Goal: Task Accomplishment & Management: Manage account settings

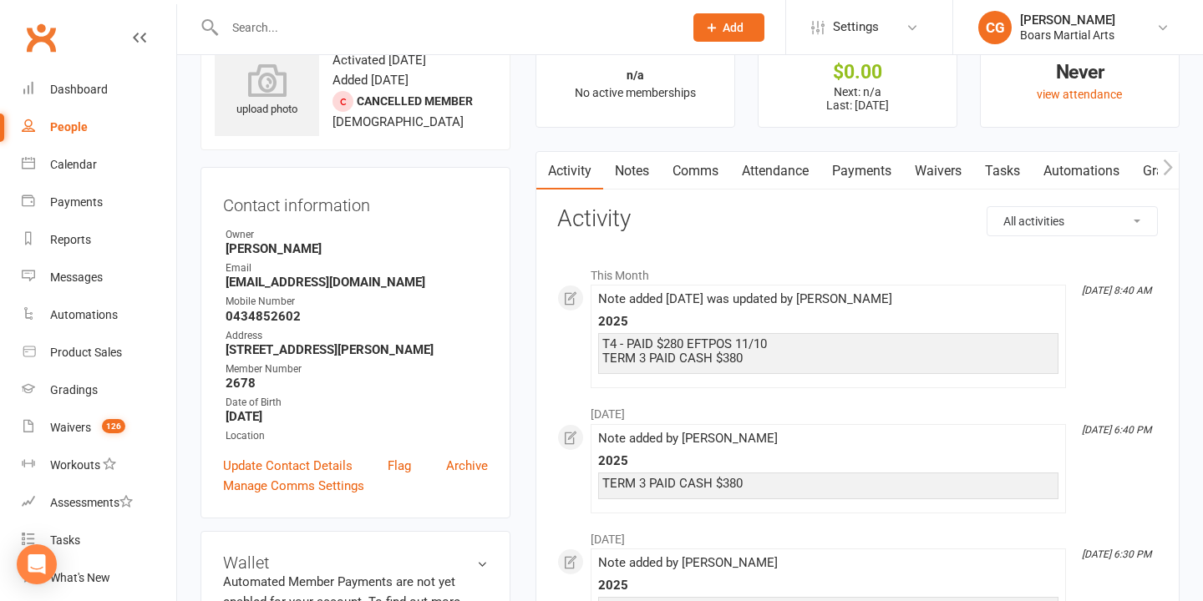
scroll to position [3, 0]
click at [393, 26] on input "text" at bounding box center [446, 27] width 452 height 23
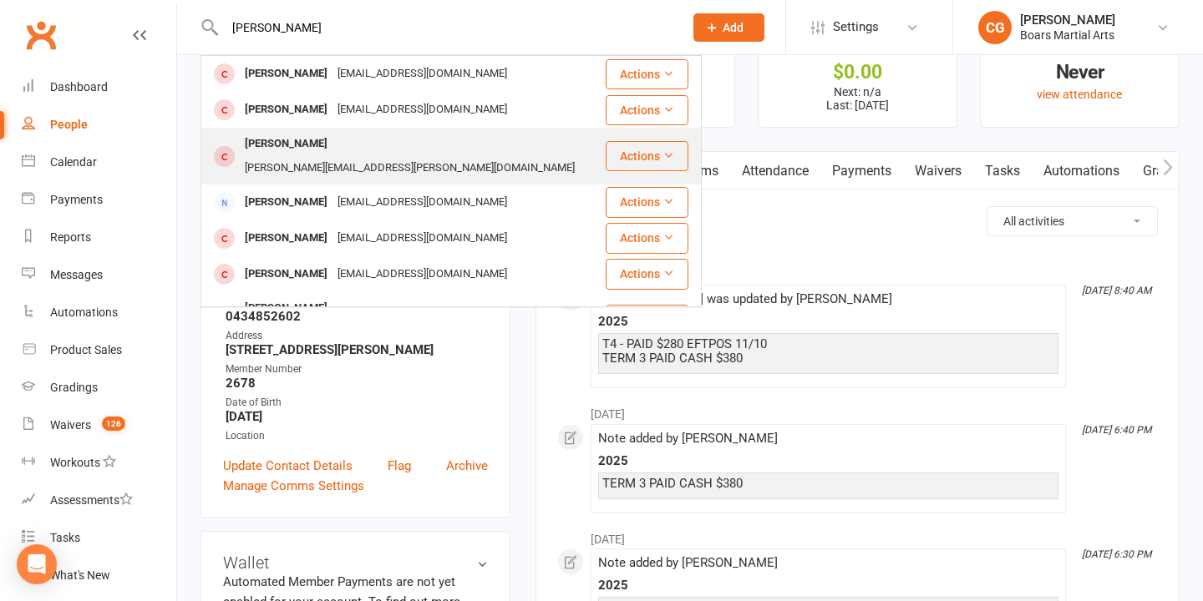
type input "[PERSON_NAME]"
click at [339, 156] on div "[PERSON_NAME][EMAIL_ADDRESS][PERSON_NAME][DOMAIN_NAME]" at bounding box center [410, 168] width 340 height 24
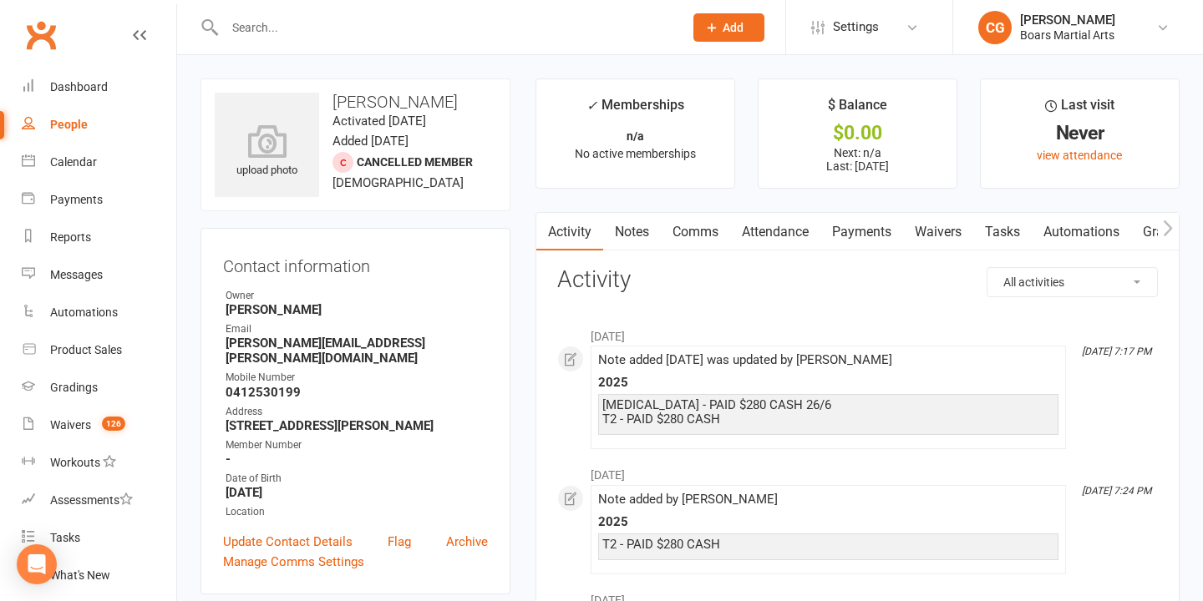
click at [607, 237] on link "Notes" at bounding box center [632, 232] width 58 height 38
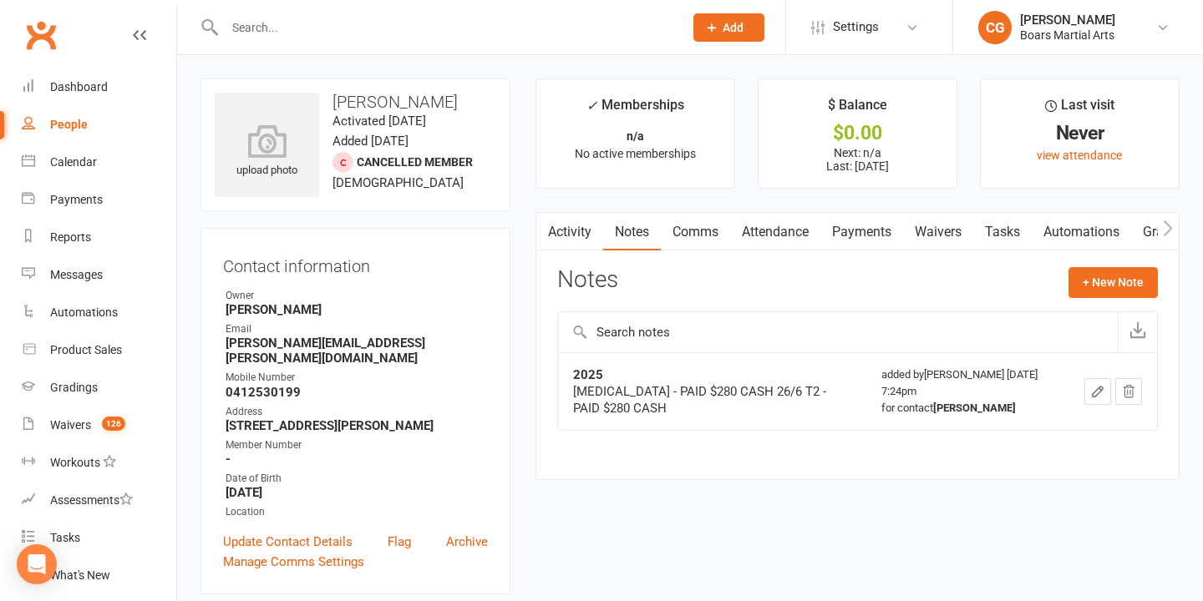
click at [1084, 391] on button "button" at bounding box center [1097, 391] width 27 height 27
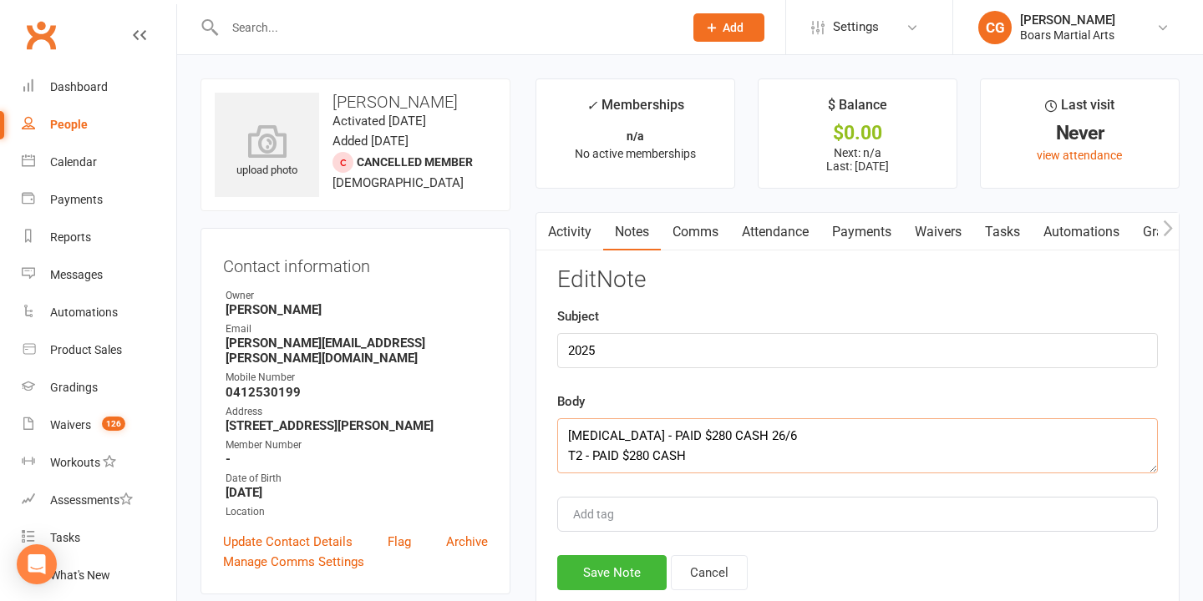
click at [562, 434] on textarea "[MEDICAL_DATA] - PAID $280 CASH 26/6 T2 - PAID $280 CASH" at bounding box center [857, 446] width 601 height 55
click at [592, 427] on textarea "[MEDICAL_DATA] - PAID $280 CASH 26/6 T2 - PAID $280 CASH" at bounding box center [857, 446] width 601 height 55
type textarea "T4 - PAID $280 CASH 13/10 [MEDICAL_DATA] - PAID $280 CASH 26/6 T2 - PAID $280 C…"
click at [621, 568] on button "Save Note" at bounding box center [611, 573] width 109 height 35
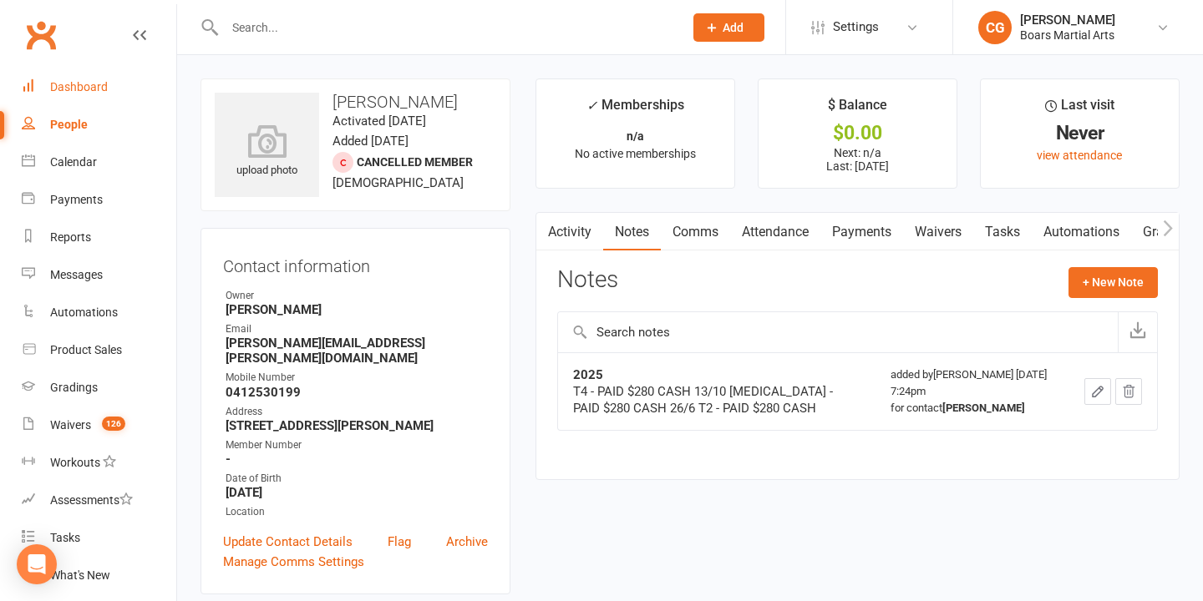
click at [84, 82] on div "Dashboard" at bounding box center [79, 86] width 58 height 13
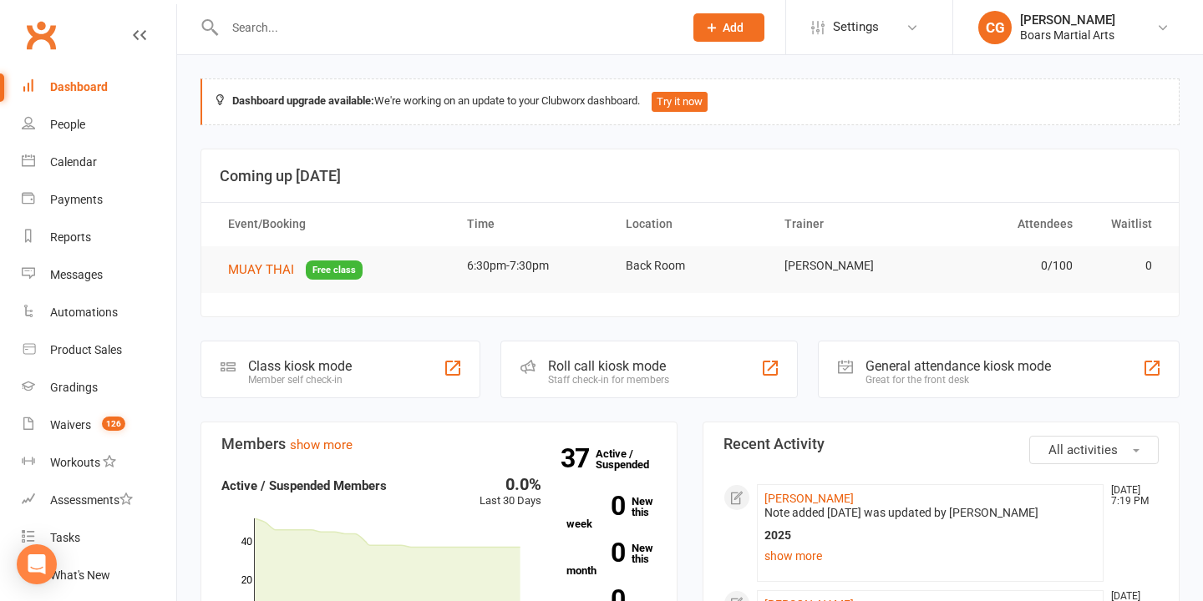
click at [270, 16] on input "text" at bounding box center [446, 27] width 452 height 23
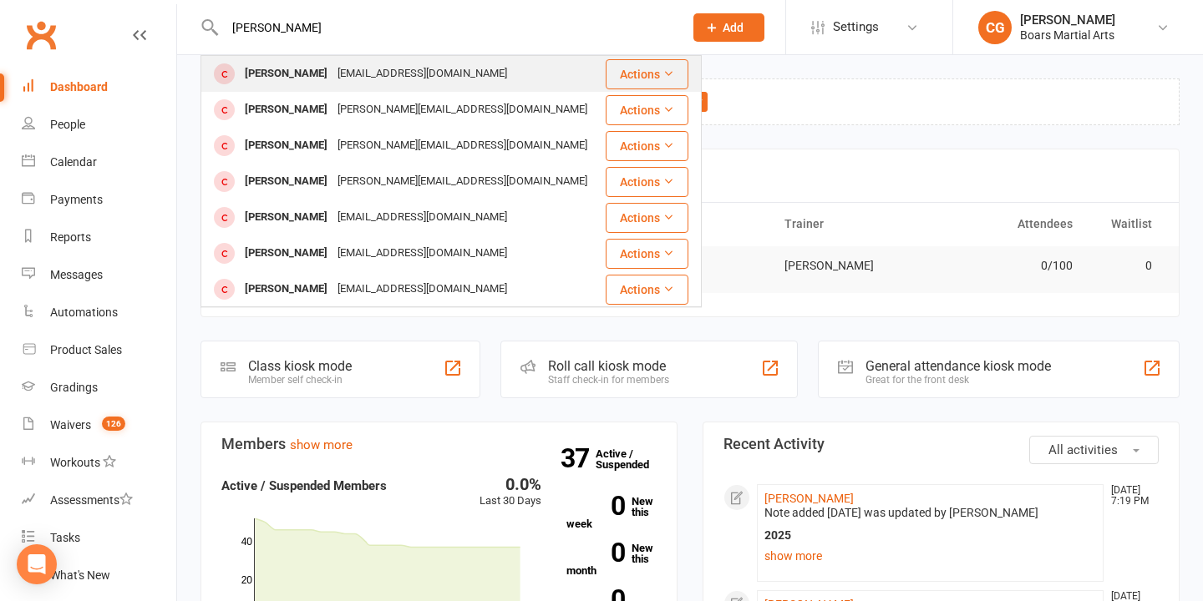
type input "[PERSON_NAME]"
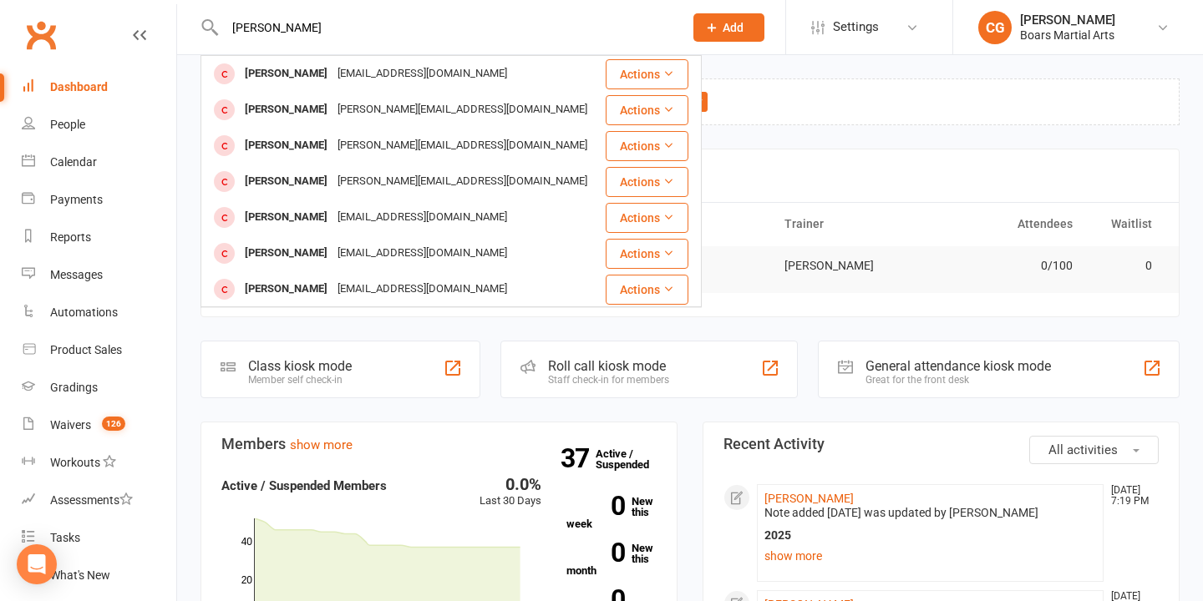
click at [300, 71] on div "[PERSON_NAME]" at bounding box center [286, 74] width 93 height 24
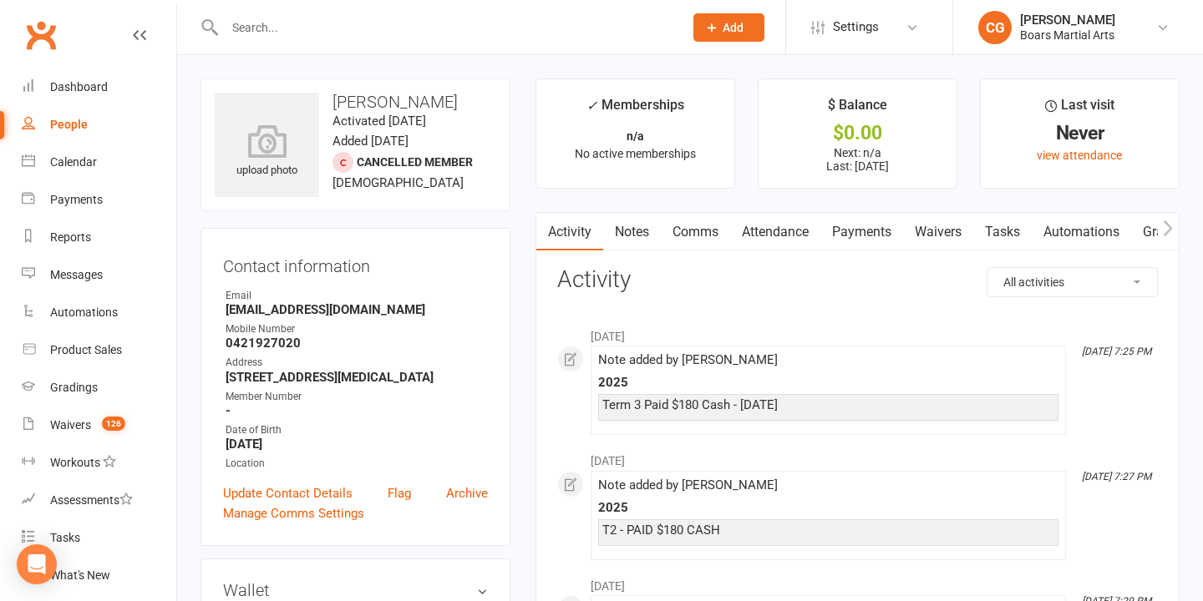
click at [643, 231] on link "Notes" at bounding box center [632, 232] width 58 height 38
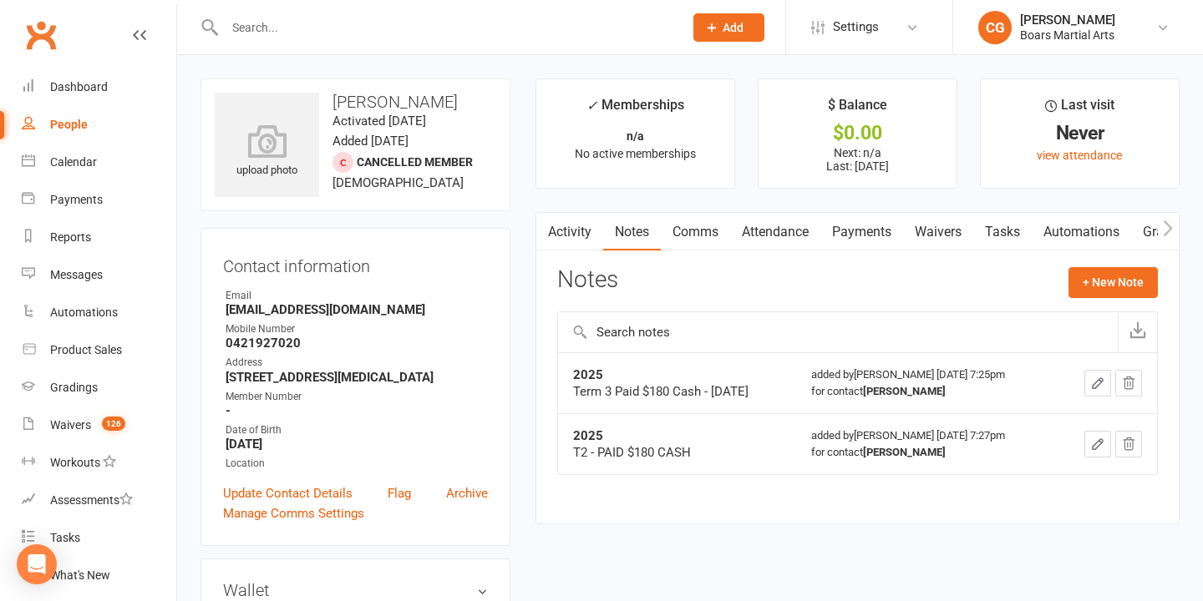
click at [1094, 384] on icon "button" at bounding box center [1097, 383] width 15 height 15
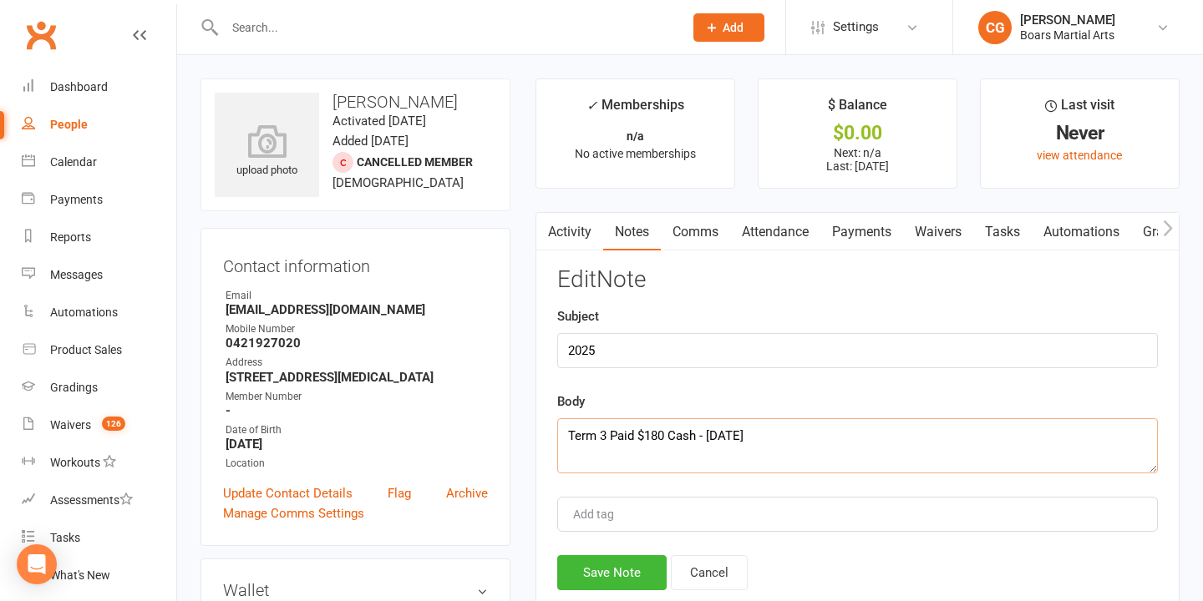
click at [570, 436] on textarea "Term 3 Paid $180 Cash - [DATE]" at bounding box center [857, 446] width 601 height 55
click at [604, 430] on textarea "Term 3 Paid $180 Cash - [DATE]" at bounding box center [857, 446] width 601 height 55
type textarea "TERM 4 - PAID $180 CASH [DATE] Term 3 Paid $180 Cash - [DATE]"
click at [617, 567] on button "Save Note" at bounding box center [611, 573] width 109 height 35
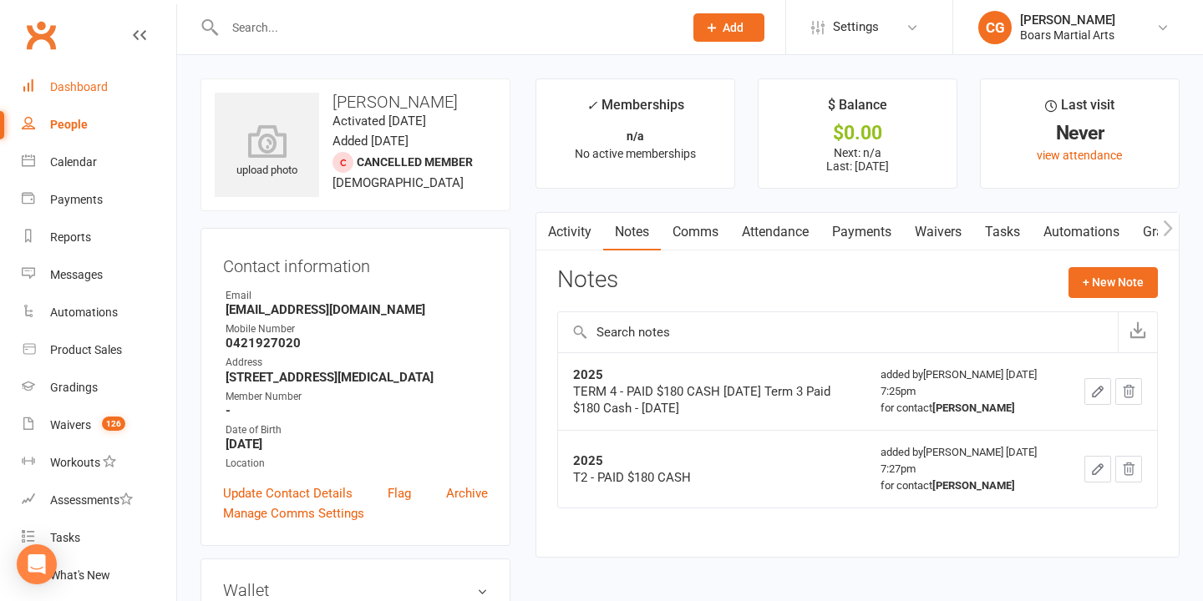
click at [73, 97] on link "Dashboard" at bounding box center [99, 88] width 155 height 38
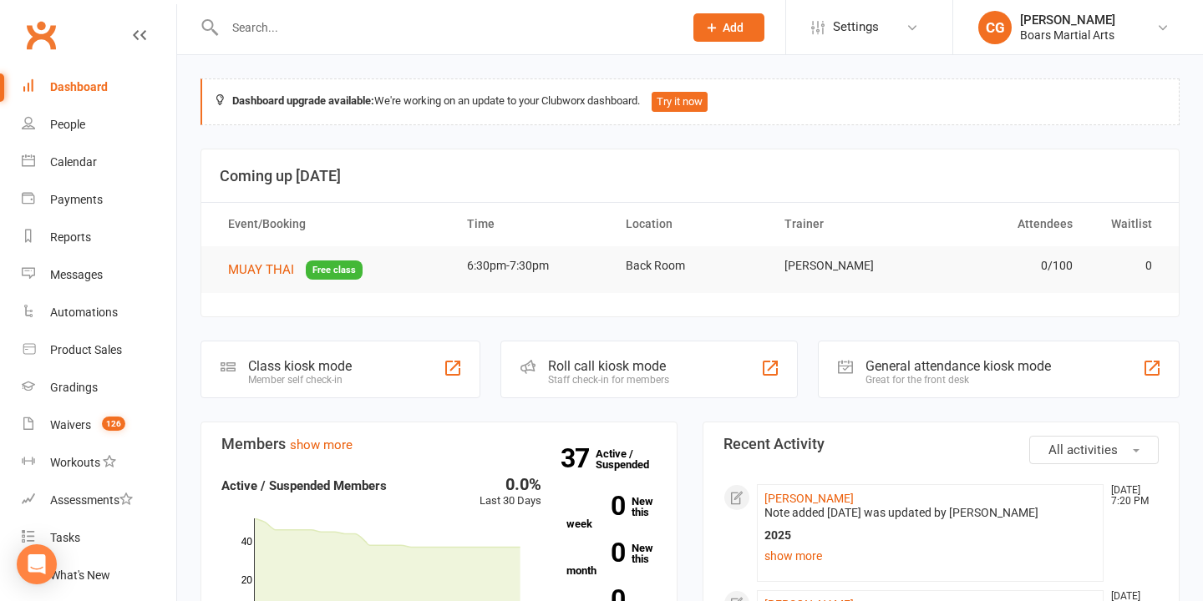
click at [424, 30] on input "text" at bounding box center [446, 27] width 452 height 23
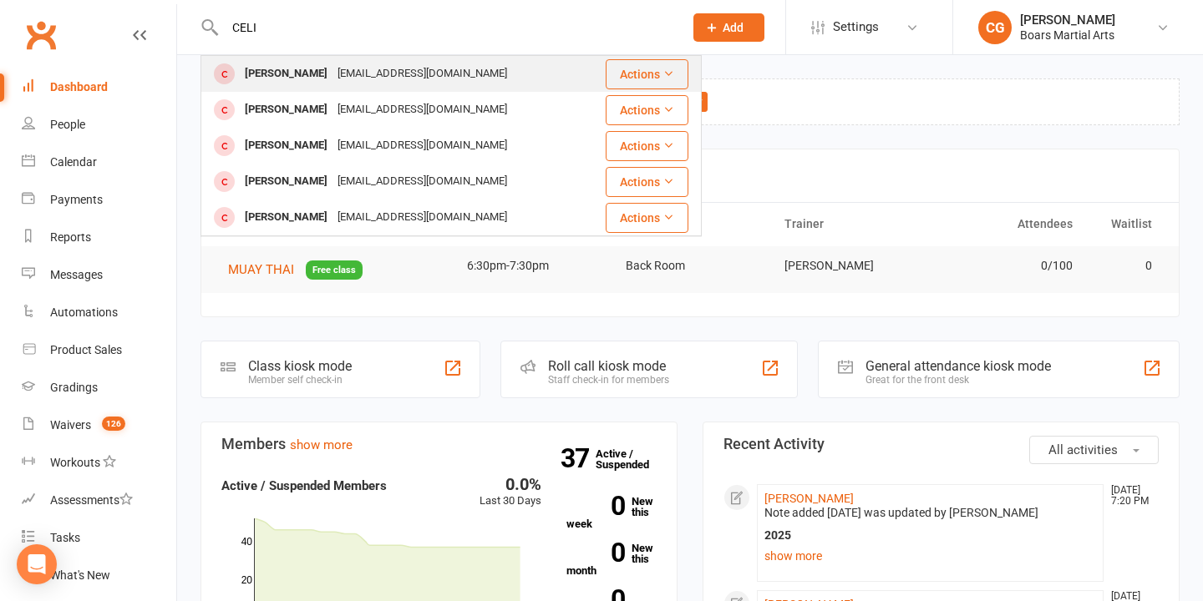
type input "CELI"
click at [278, 75] on div "[PERSON_NAME]" at bounding box center [286, 74] width 93 height 24
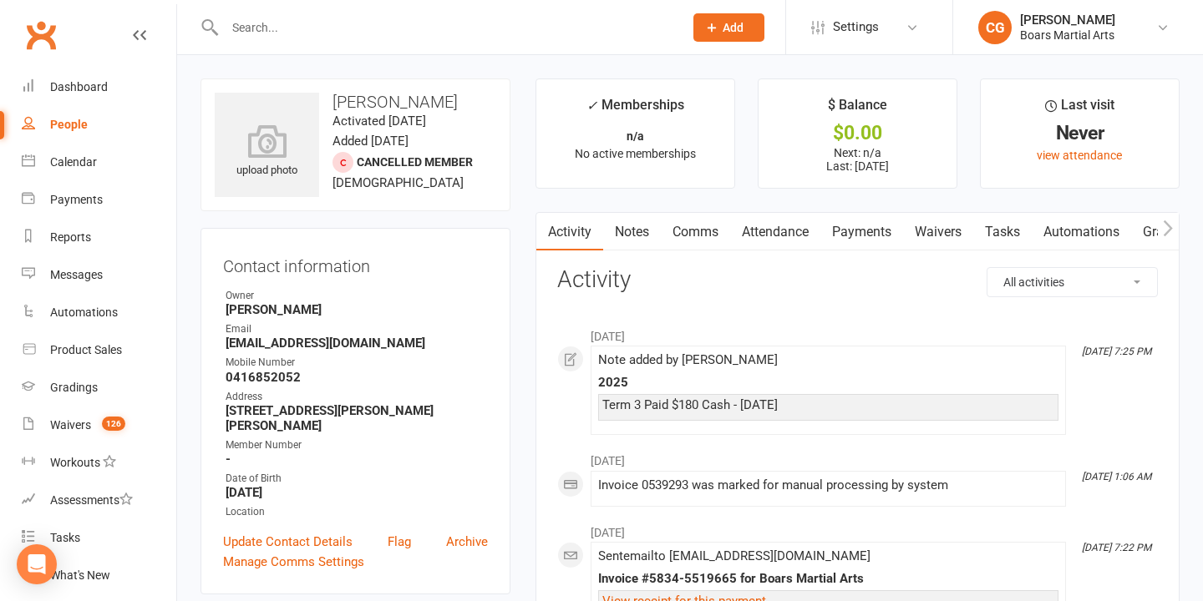
click at [637, 236] on link "Notes" at bounding box center [632, 232] width 58 height 38
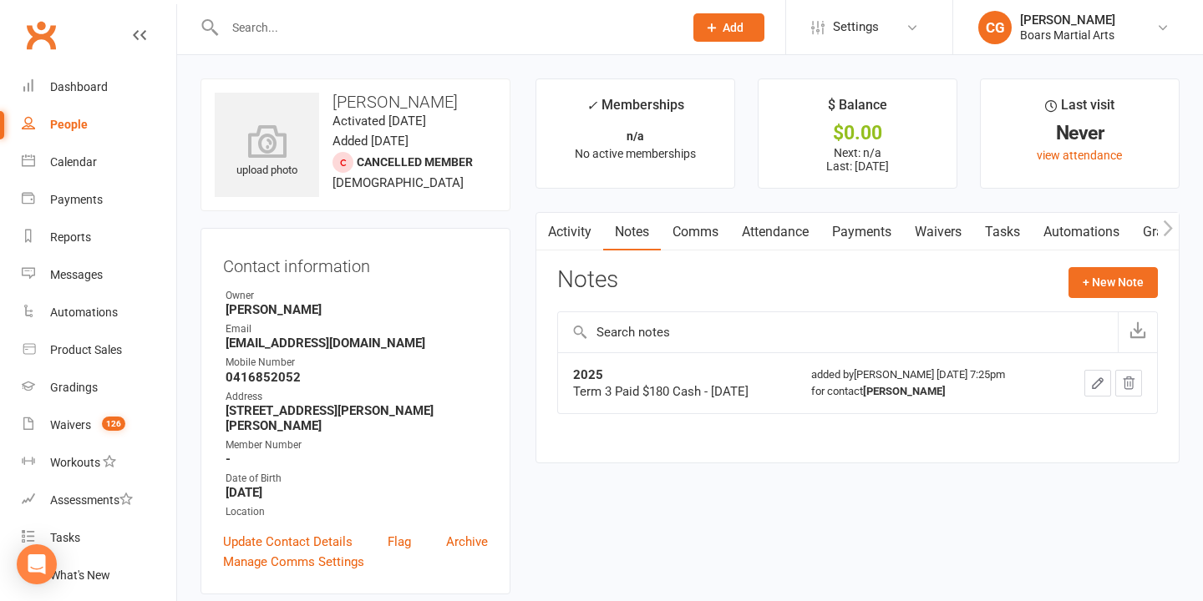
click at [1089, 378] on button "button" at bounding box center [1097, 383] width 27 height 27
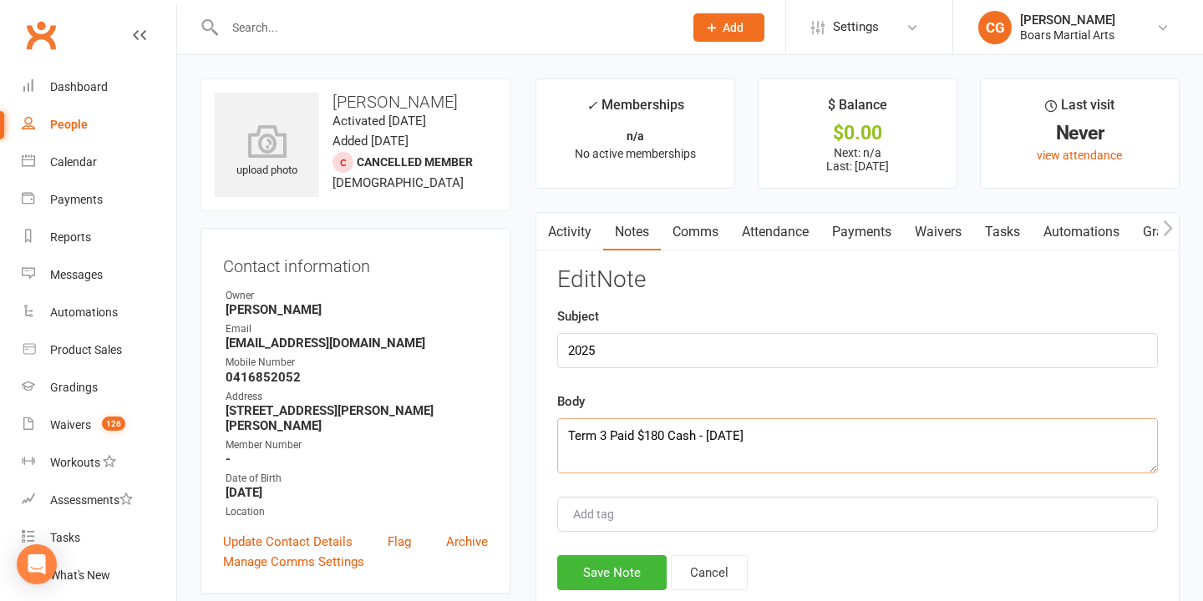
click at [566, 433] on textarea "Term 3 Paid $180 Cash - [DATE]" at bounding box center [857, 446] width 601 height 55
click at [600, 437] on textarea "Term 3 Paid $180 Cash - [DATE]" at bounding box center [857, 446] width 601 height 55
type textarea "T4 - PAID $180 CASH [DATE] Term 3 Paid $180 Cash - [DATE]"
click at [626, 561] on button "Save Note" at bounding box center [611, 573] width 109 height 35
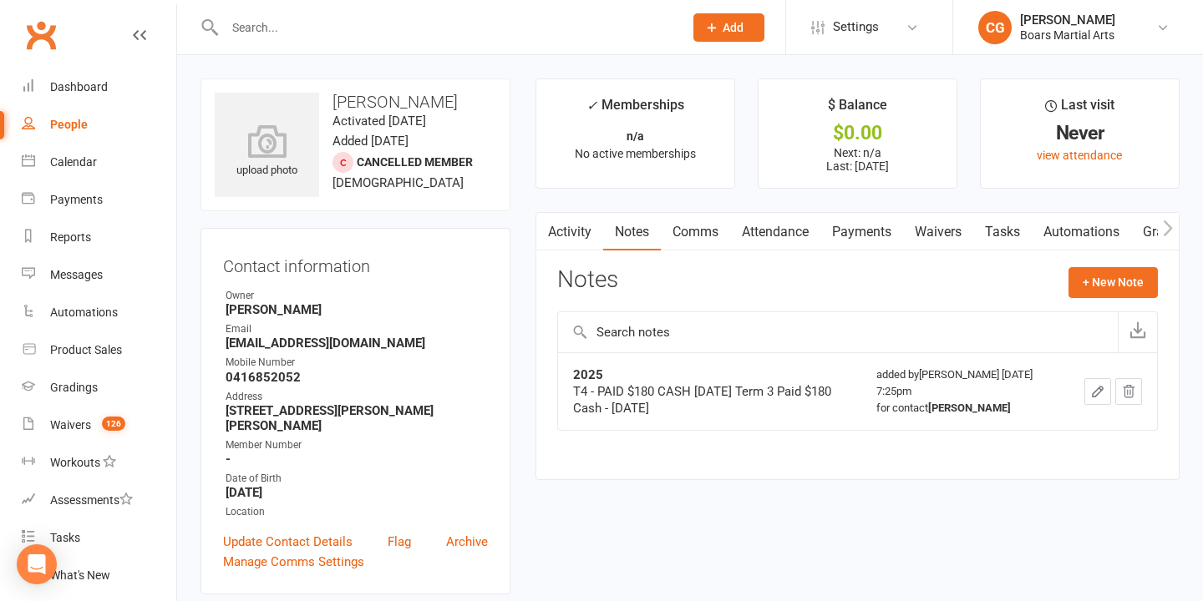
click at [364, 33] on input "text" at bounding box center [446, 27] width 452 height 23
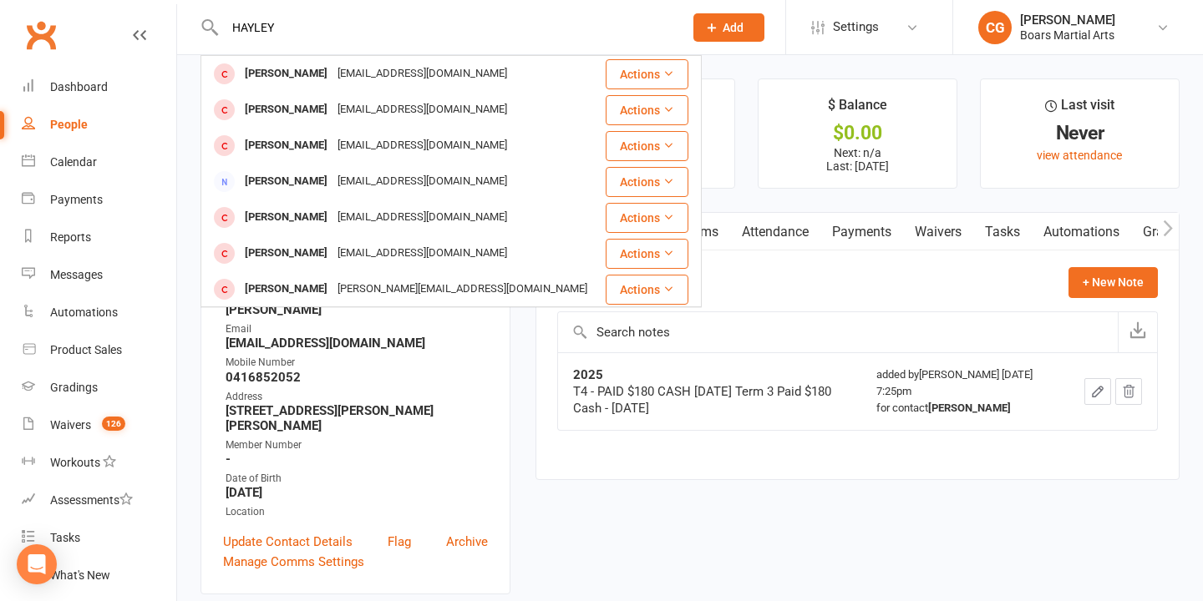
drag, startPoint x: 299, startPoint y: 33, endPoint x: 197, endPoint y: 32, distance: 101.9
click at [197, 32] on react-component "[PERSON_NAME] [EMAIL_ADDRESS][DOMAIN_NAME] Actions [PERSON_NAME] [EMAIL_ADDRESS…" at bounding box center [336, 27] width 672 height 54
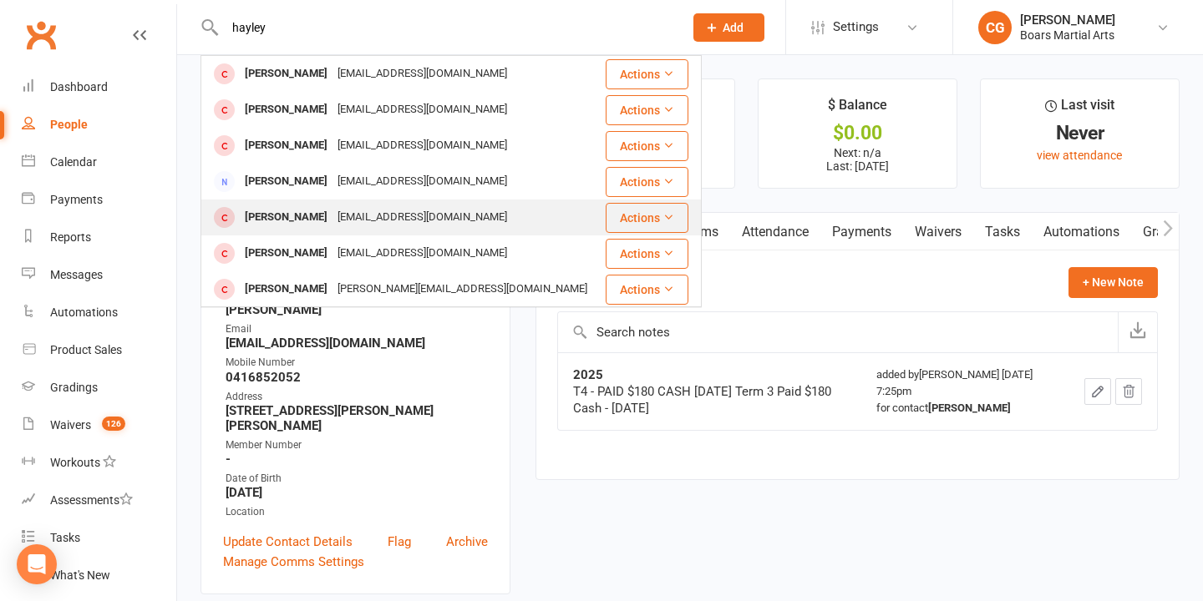
type input "hayley"
click at [349, 216] on div "[EMAIL_ADDRESS][DOMAIN_NAME]" at bounding box center [422, 218] width 180 height 24
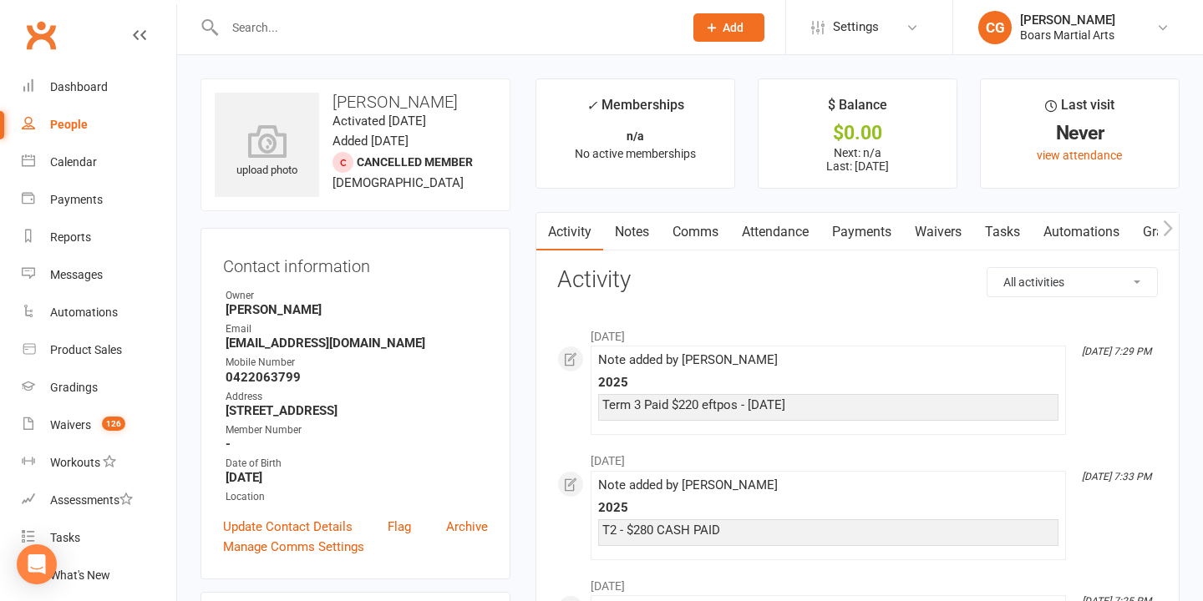
click at [634, 233] on link "Notes" at bounding box center [632, 232] width 58 height 38
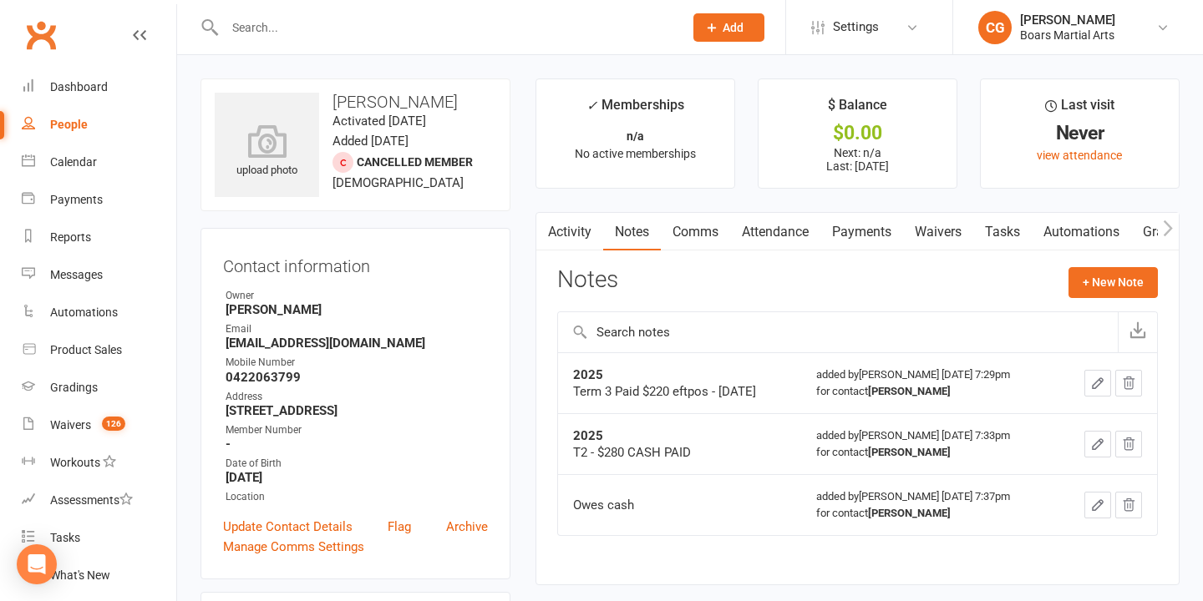
click at [378, 30] on input "text" at bounding box center [446, 27] width 452 height 23
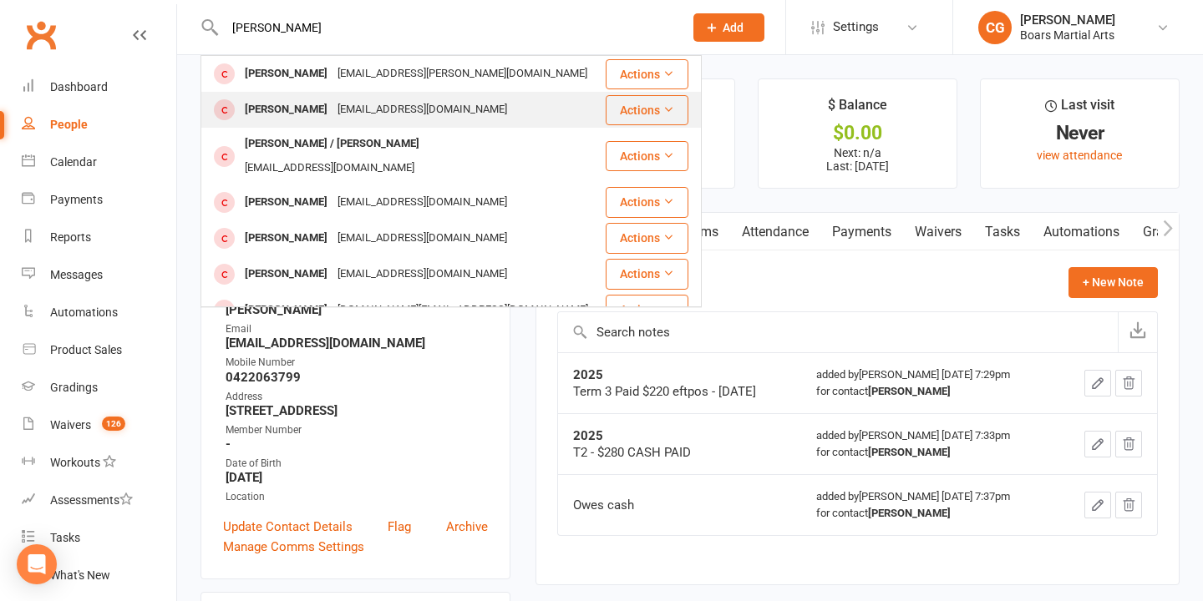
type input "[PERSON_NAME]"
click at [353, 114] on div "[EMAIL_ADDRESS][DOMAIN_NAME]" at bounding box center [422, 110] width 180 height 24
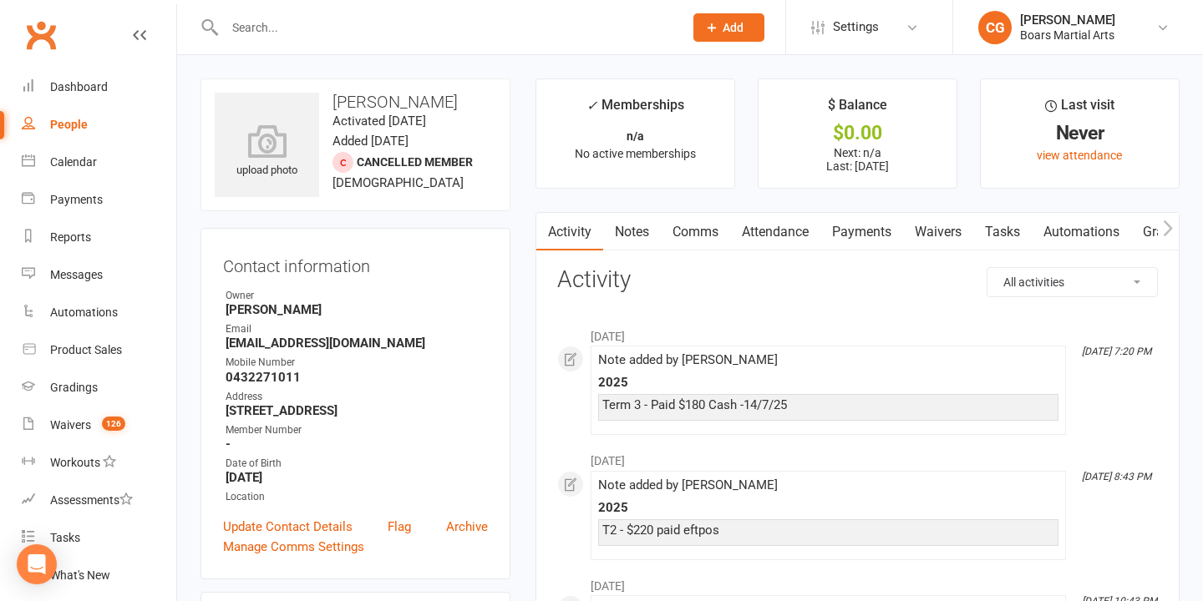
click at [629, 237] on link "Notes" at bounding box center [632, 232] width 58 height 38
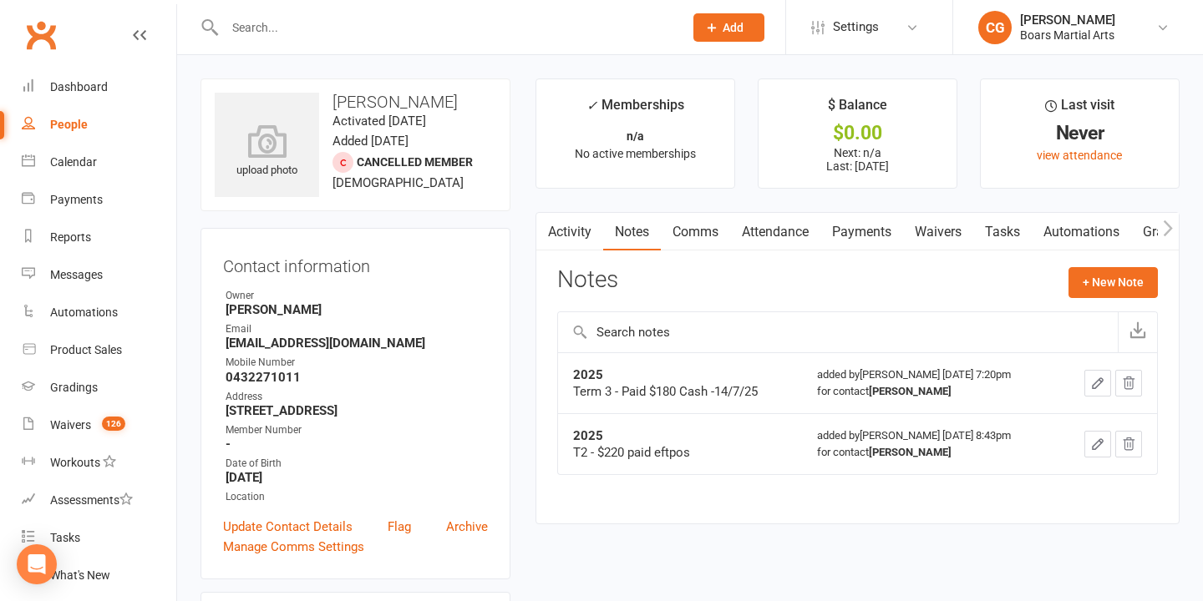
click at [1089, 378] on button "button" at bounding box center [1097, 383] width 27 height 27
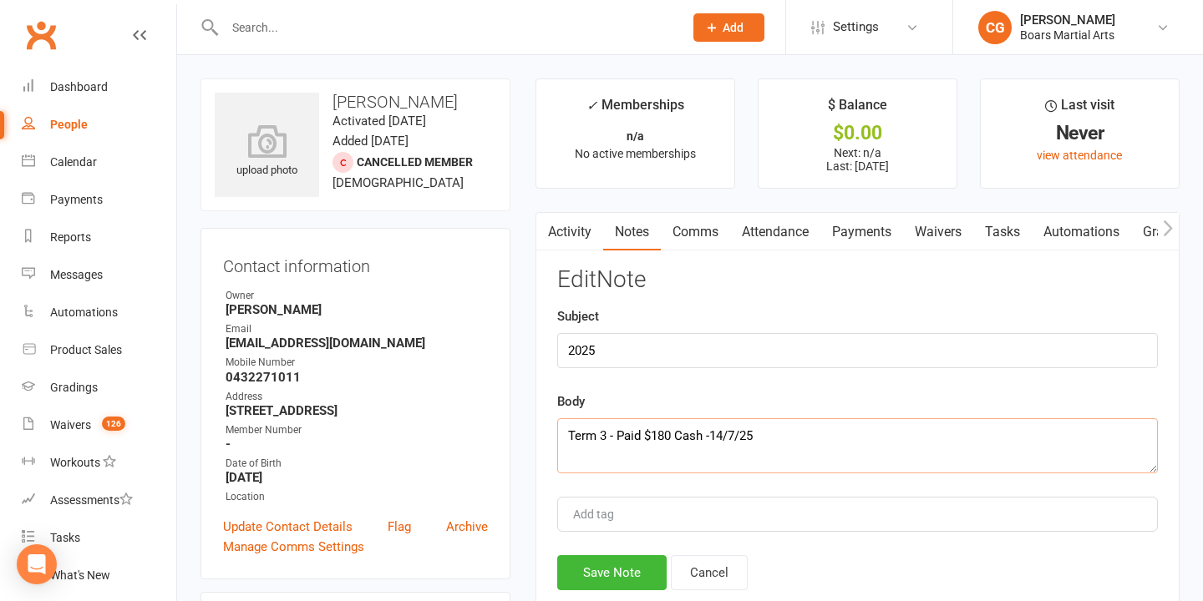
click at [569, 433] on textarea "Term 3 - Paid $180 Cash -14/7/25" at bounding box center [857, 446] width 601 height 55
click at [605, 433] on textarea "Term 3 - Paid $180 Cash -14/7/25" at bounding box center [857, 446] width 601 height 55
type textarea "T4 - PAID $180 CASH [DATE] Term 3 - Paid $180 Cash -14/7/25"
click at [610, 576] on button "Save Note" at bounding box center [611, 573] width 109 height 35
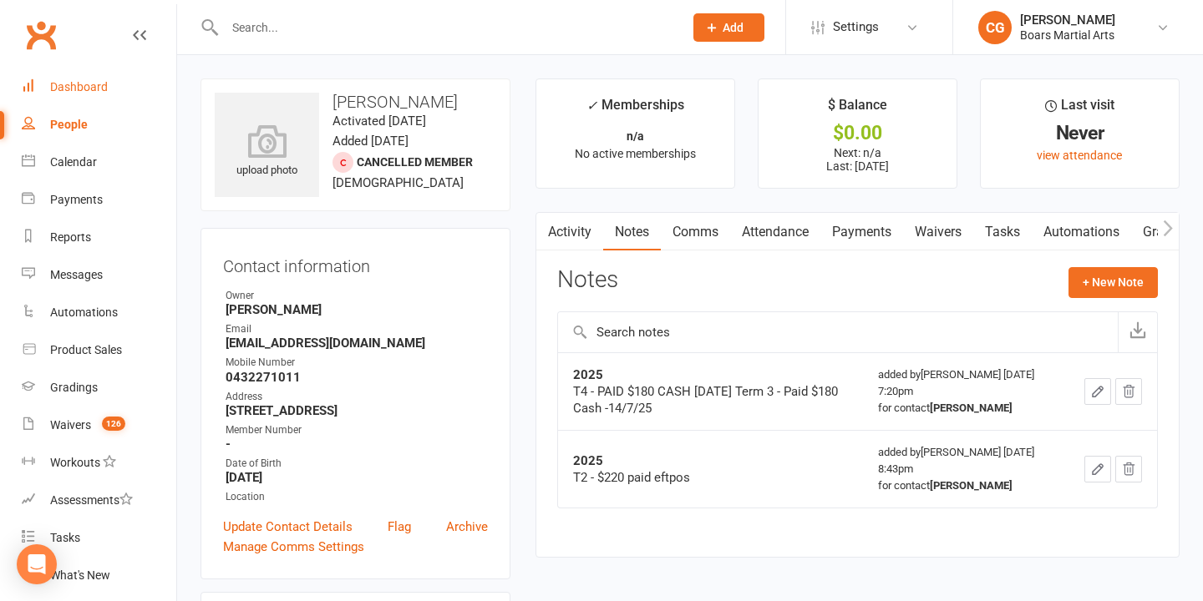
click at [62, 83] on div "Dashboard" at bounding box center [79, 86] width 58 height 13
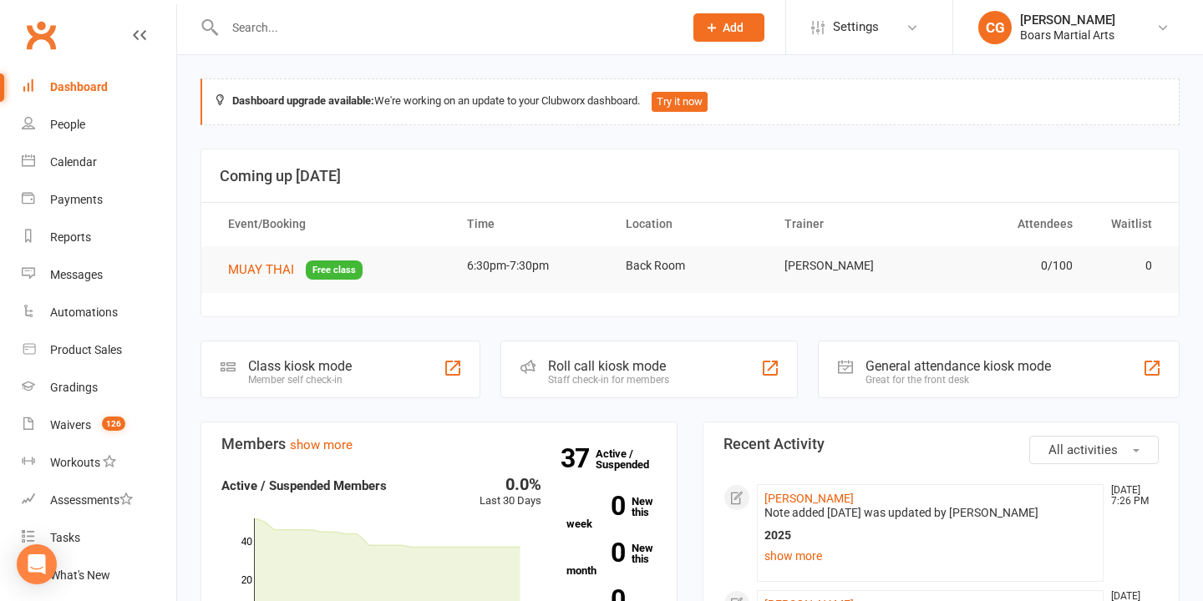
click at [343, 31] on input "text" at bounding box center [446, 27] width 452 height 23
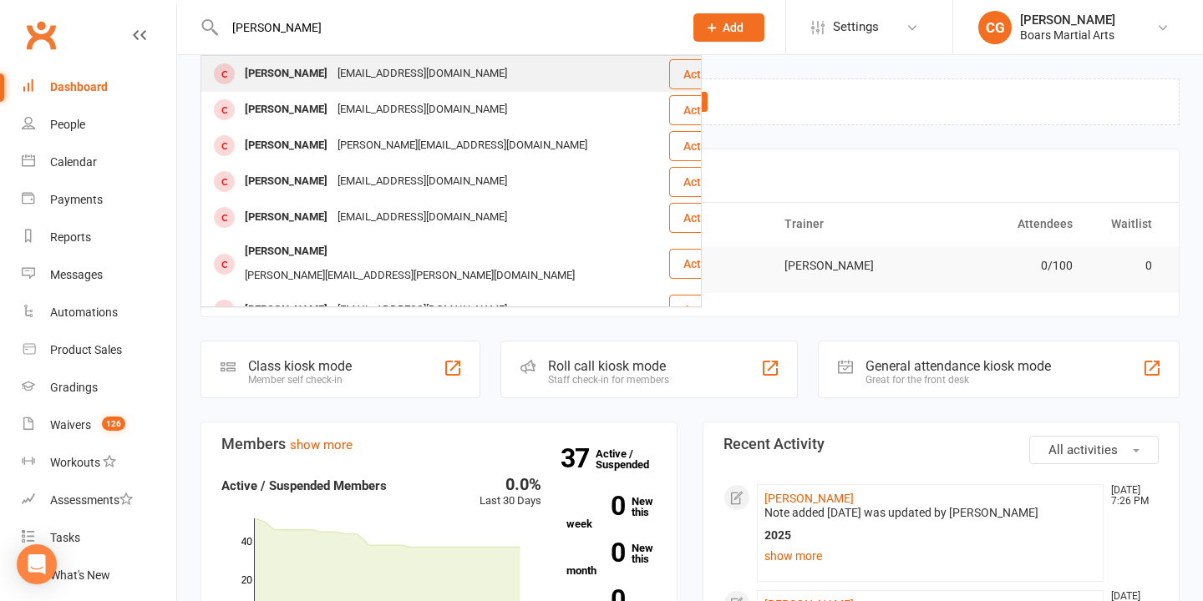
type input "[PERSON_NAME]"
click at [294, 80] on div "[PERSON_NAME]" at bounding box center [286, 74] width 93 height 24
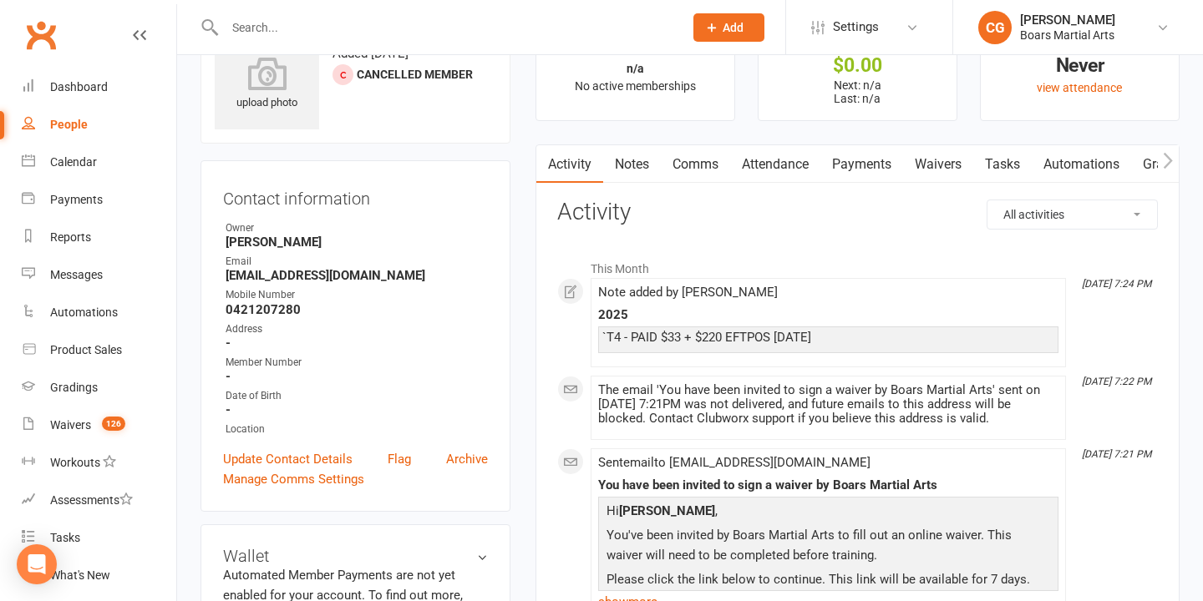
scroll to position [74, 0]
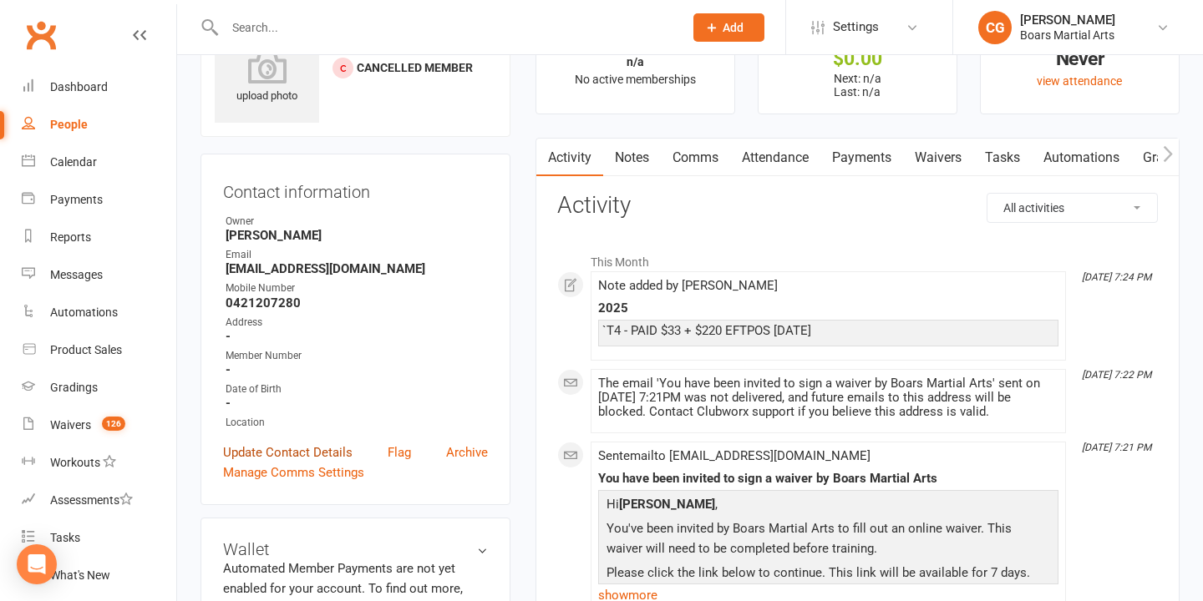
click at [316, 444] on link "Update Contact Details" at bounding box center [287, 453] width 129 height 20
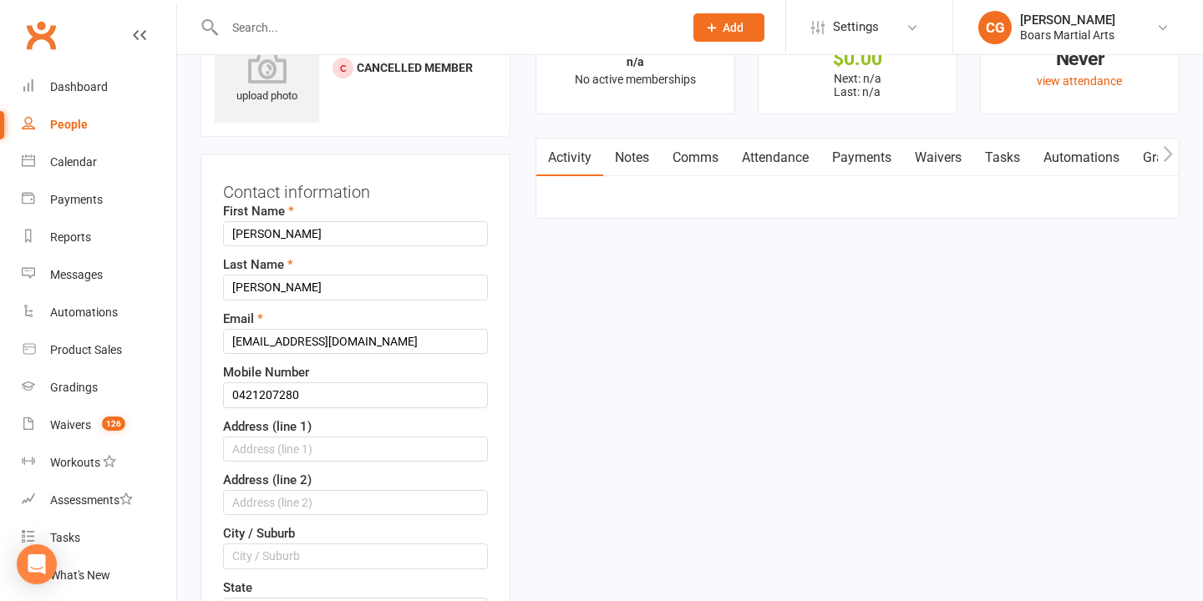
scroll to position [79, 0]
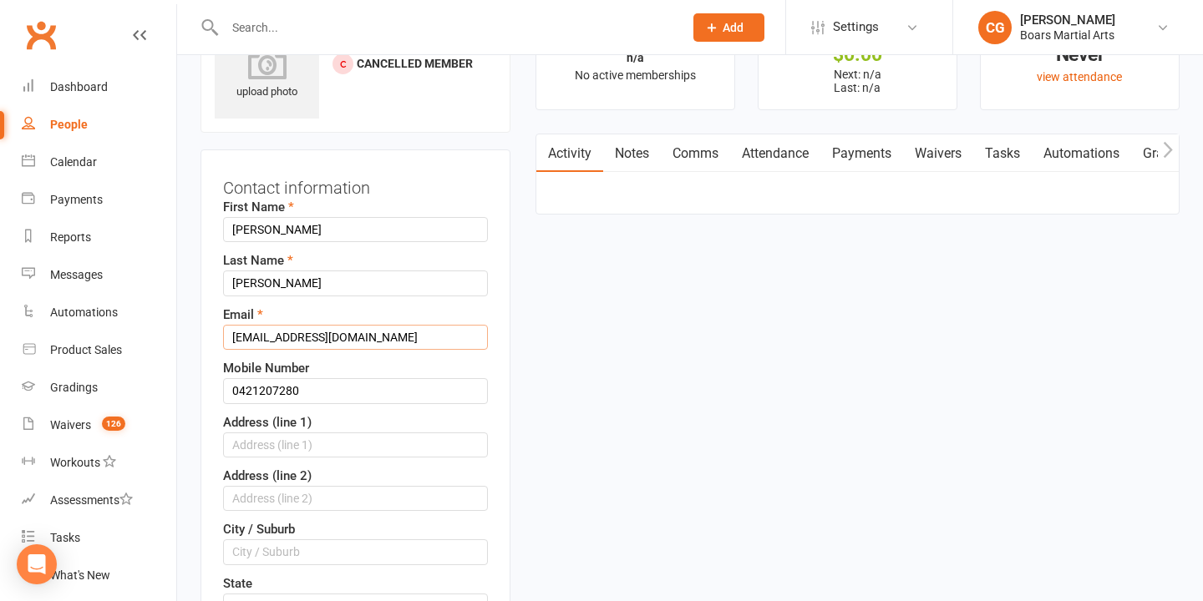
click at [279, 339] on input "[EMAIL_ADDRESS][DOMAIN_NAME]" at bounding box center [355, 337] width 265 height 25
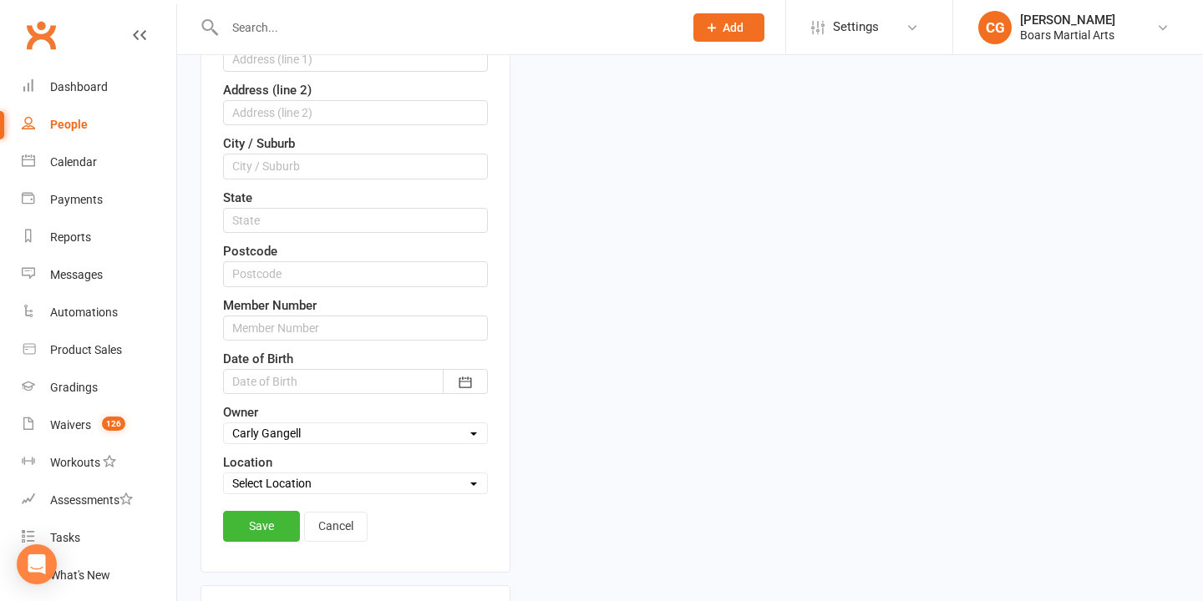
scroll to position [465, 0]
type input "[EMAIL_ADDRESS][DOMAIN_NAME]"
click at [275, 525] on link "Save" at bounding box center [261, 525] width 77 height 30
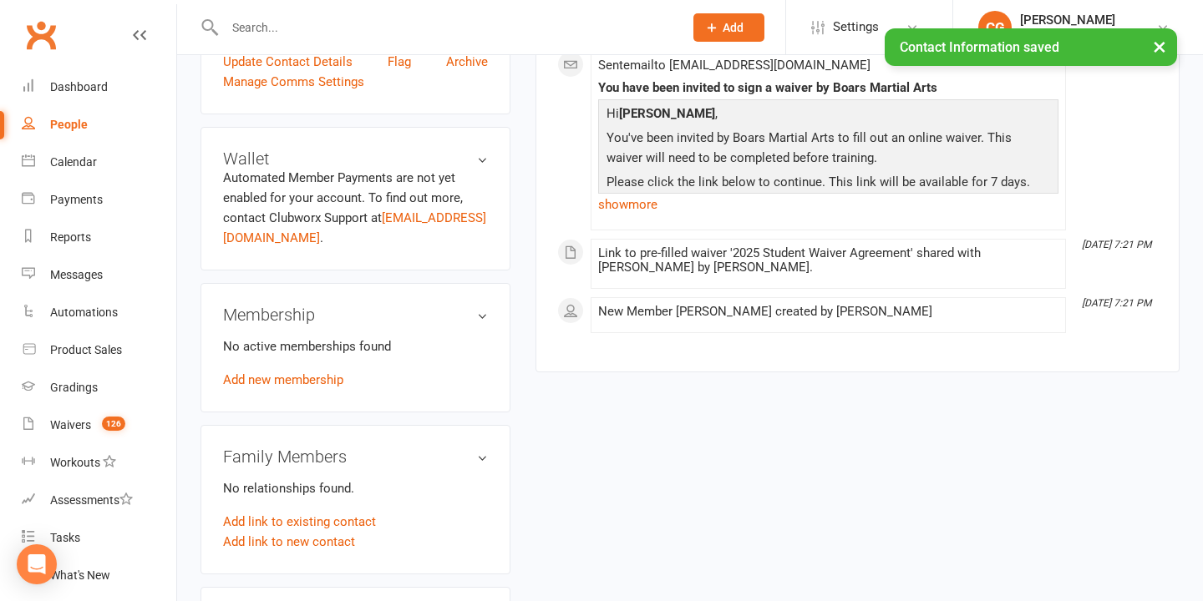
scroll to position [131, 0]
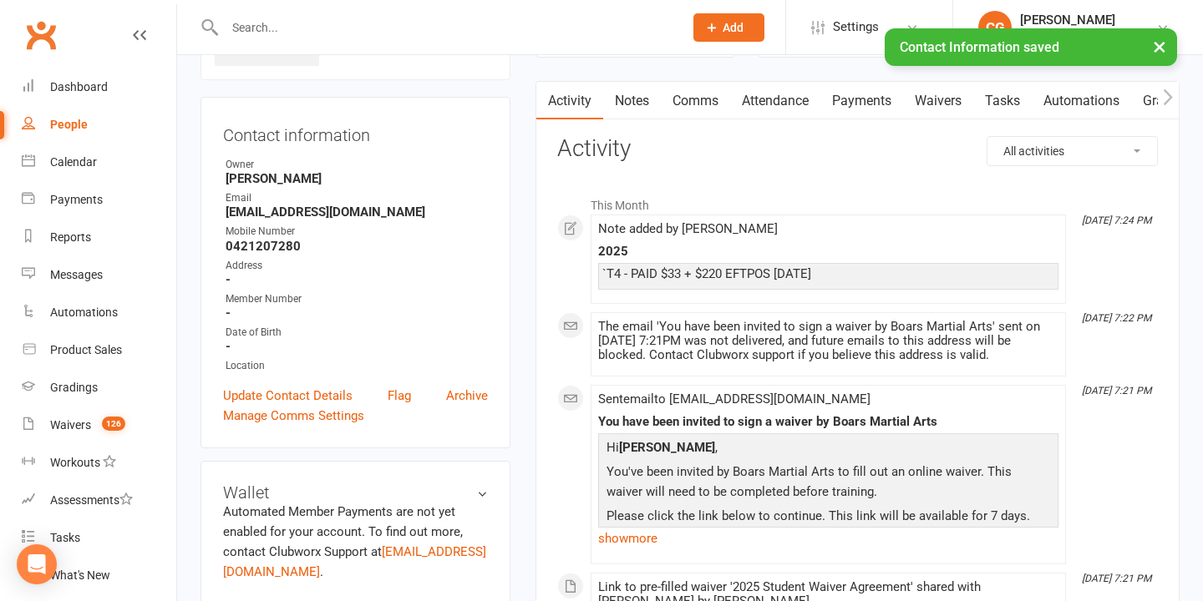
click at [926, 98] on link "Waivers" at bounding box center [938, 101] width 70 height 38
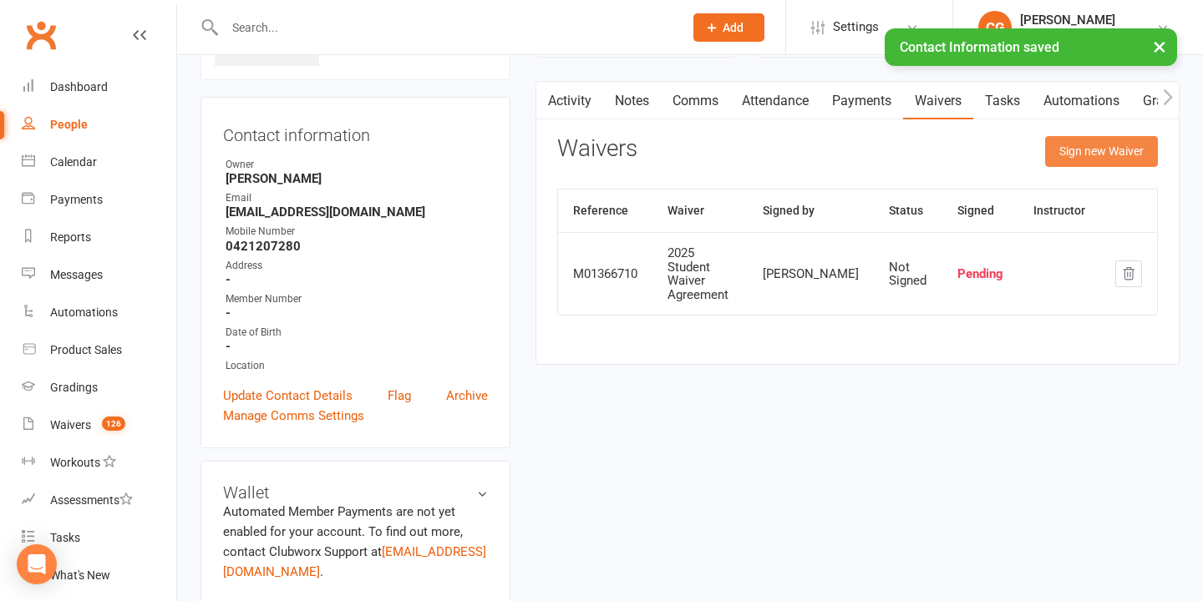
click at [1047, 136] on button "Sign new Waiver" at bounding box center [1101, 151] width 113 height 30
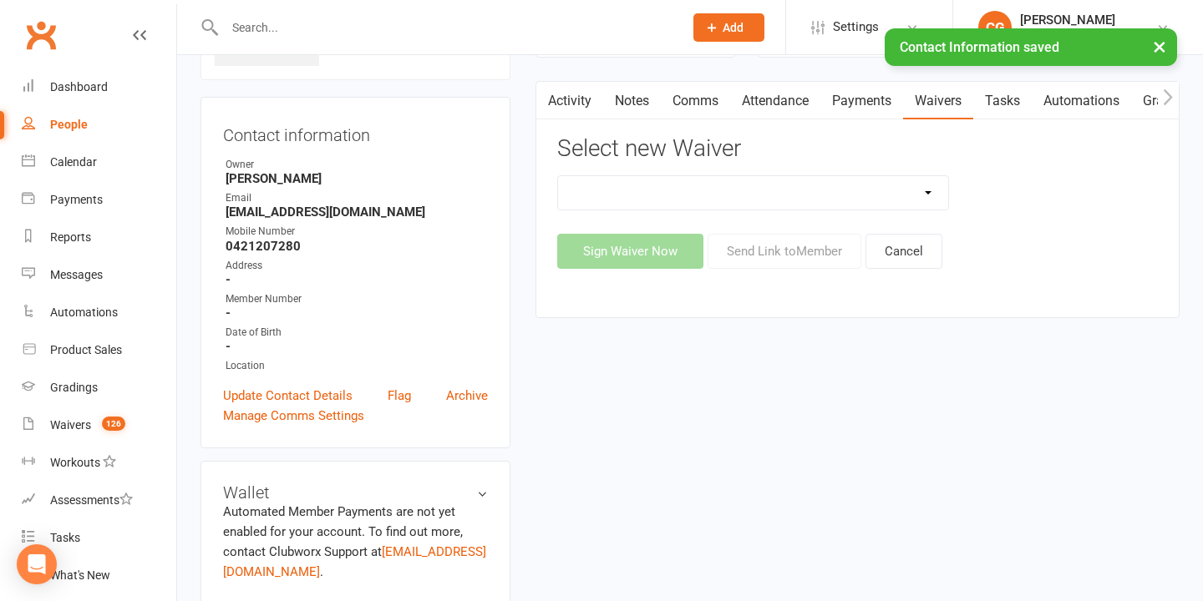
click at [749, 198] on select "2024 Student Waiver Agreement 2025 Student Waiver Agreement Update Of Contact D…" at bounding box center [753, 192] width 391 height 33
select select "13115"
click at [558, 176] on select "2024 Student Waiver Agreement 2025 Student Waiver Agreement Update Of Contact D…" at bounding box center [753, 192] width 391 height 33
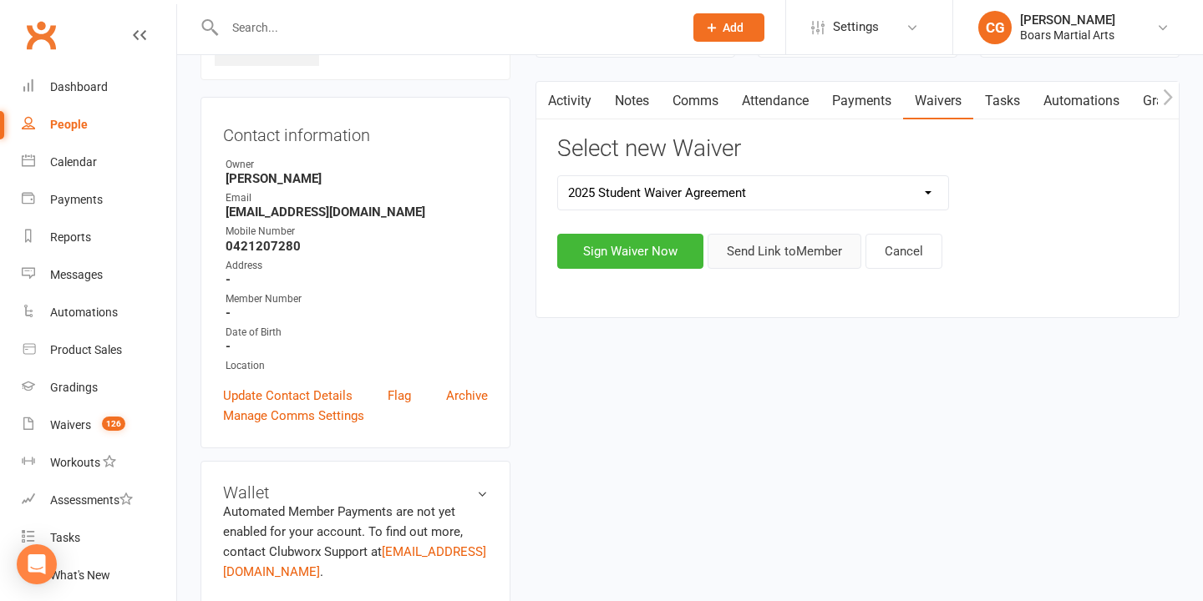
click at [754, 256] on button "Send Link to Member" at bounding box center [785, 251] width 154 height 35
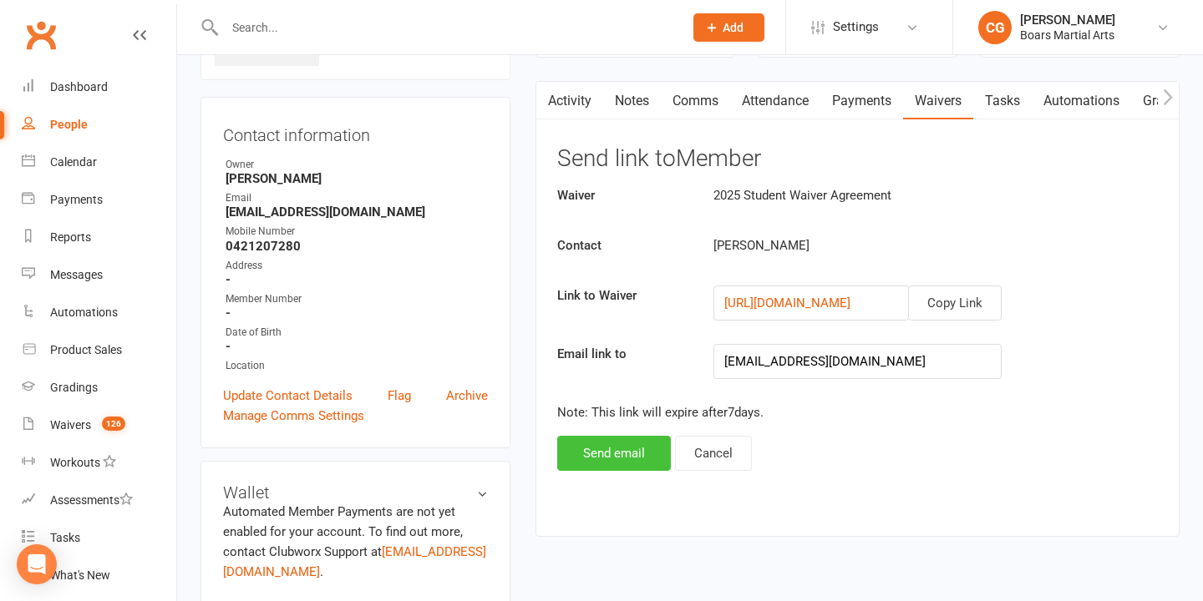
click at [589, 450] on button "Send email" at bounding box center [614, 453] width 114 height 35
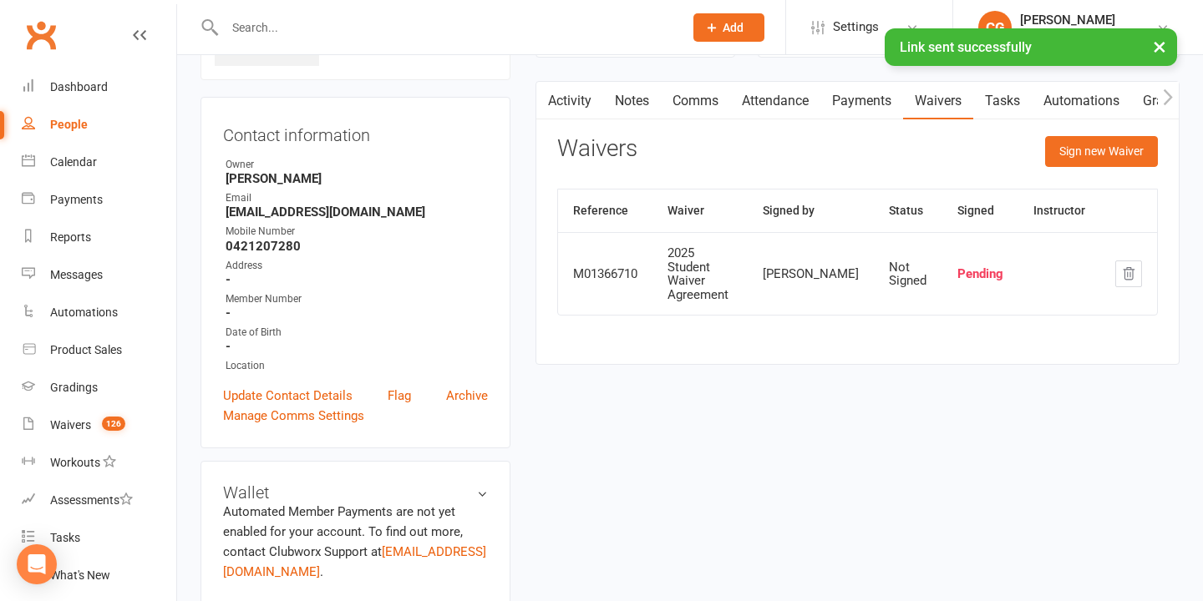
click at [641, 99] on link "Notes" at bounding box center [632, 101] width 58 height 38
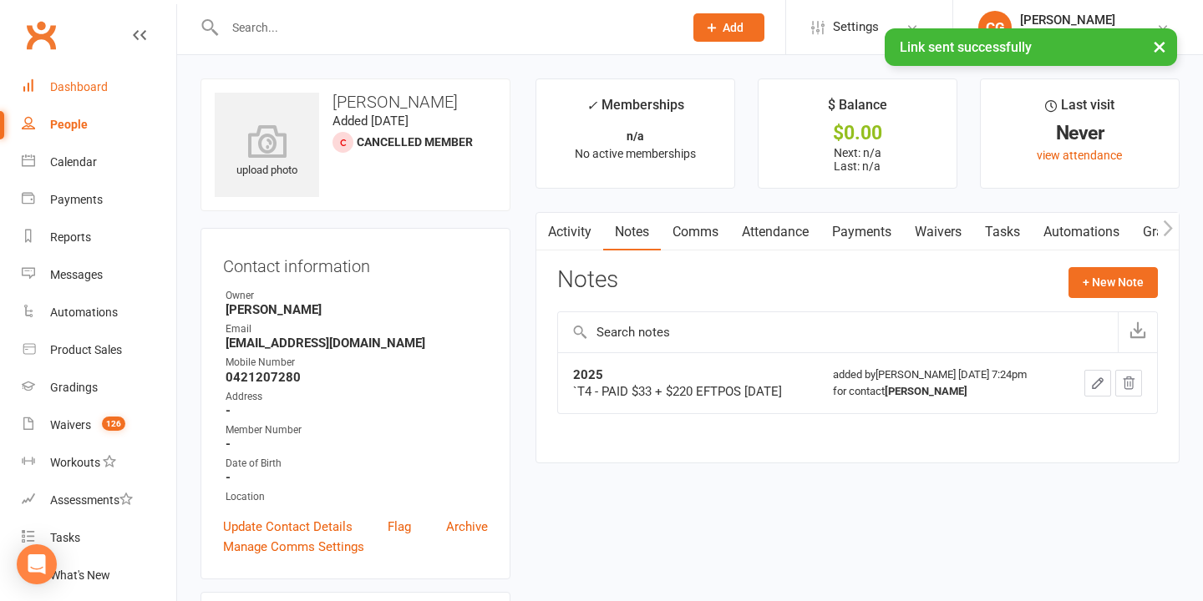
click at [99, 89] on div "Dashboard" at bounding box center [79, 86] width 58 height 13
